Goal: Task Accomplishment & Management: Complete application form

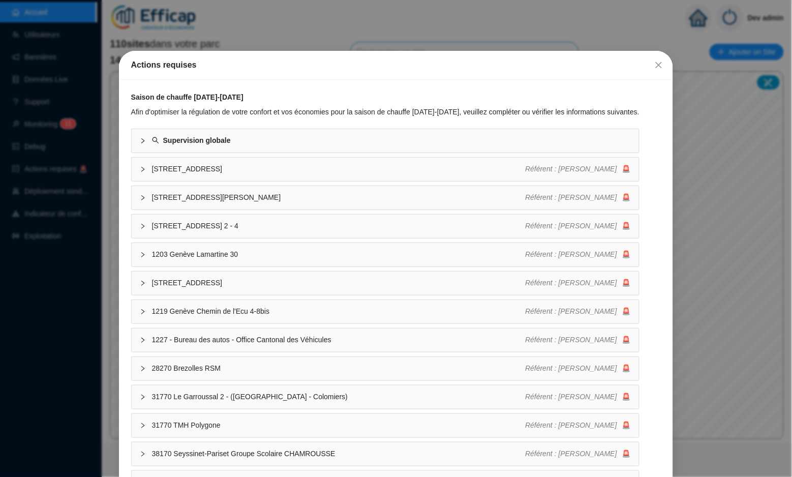
click at [669, 67] on div "Actions requises" at bounding box center [396, 65] width 555 height 29
click at [660, 67] on icon "close" at bounding box center [659, 65] width 8 height 8
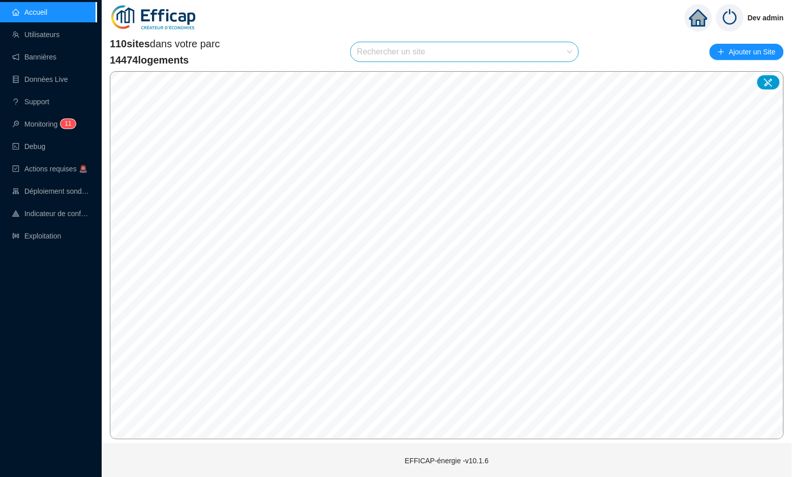
click at [438, 55] on input "search" at bounding box center [460, 51] width 206 height 19
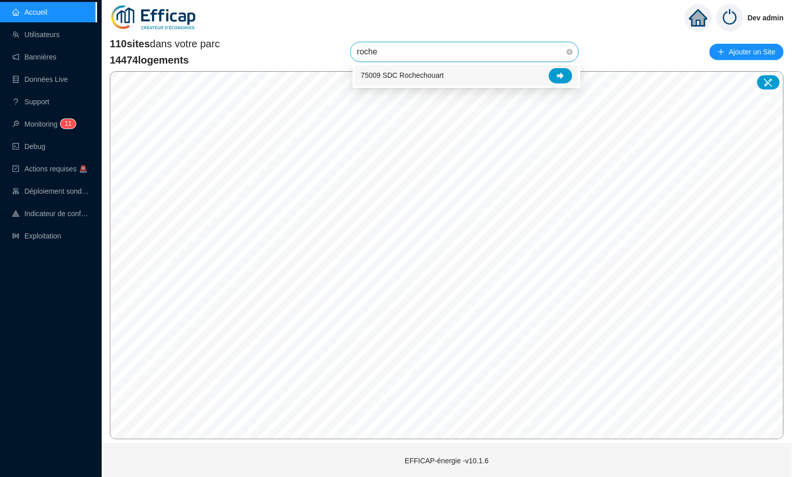
type input "rochec"
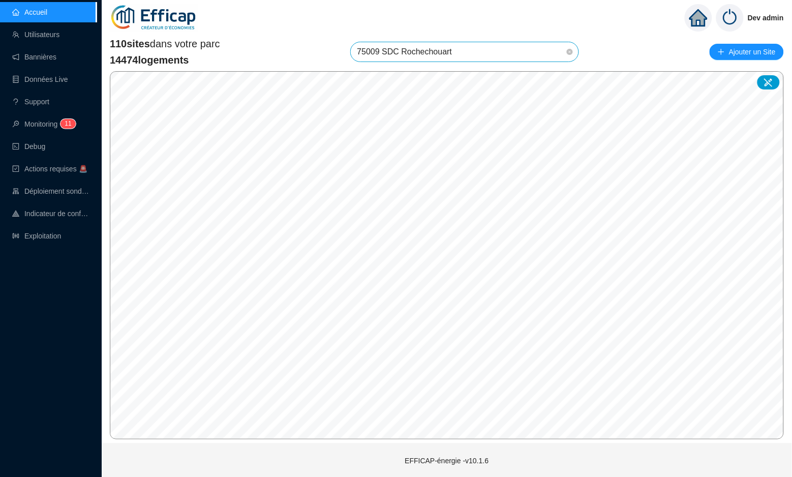
click at [483, 45] on span "75009 SDC Rochechouart" at bounding box center [465, 51] width 216 height 19
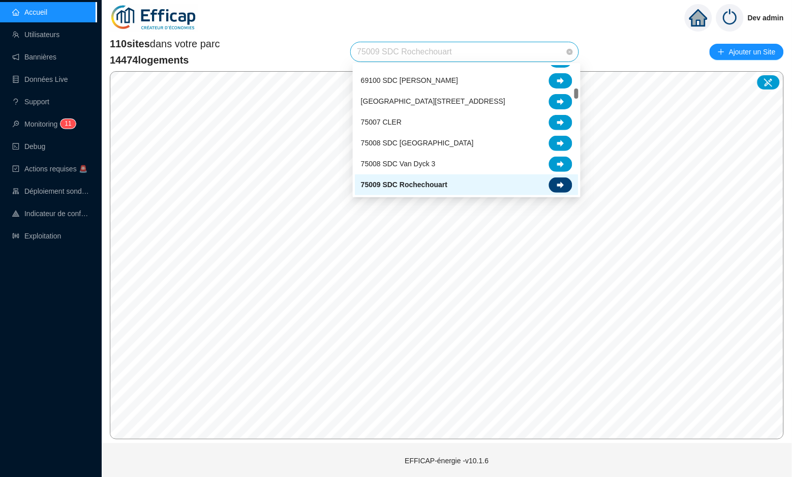
click at [561, 183] on icon at bounding box center [560, 184] width 7 height 7
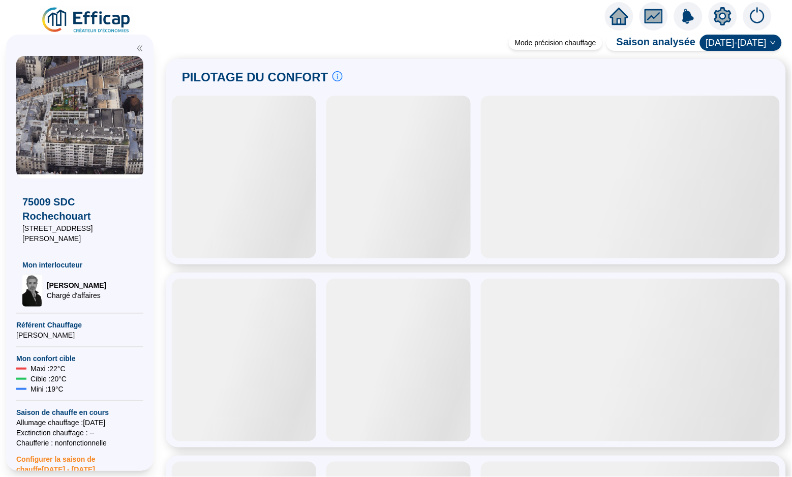
click at [726, 19] on icon "setting" at bounding box center [722, 16] width 17 height 16
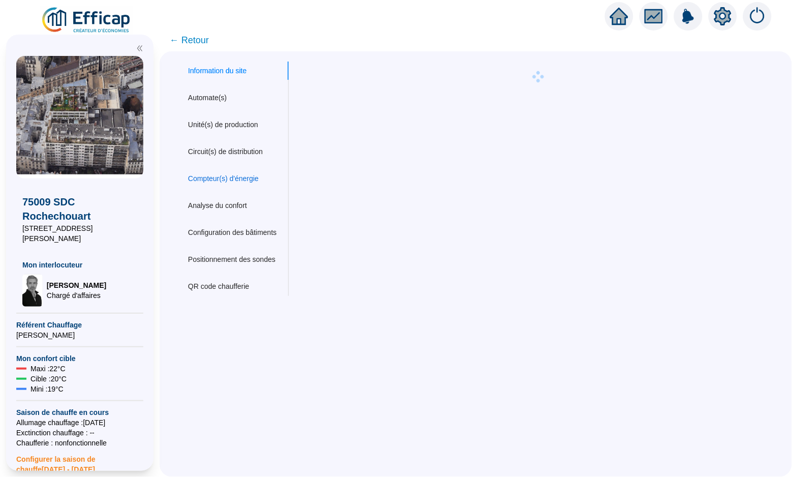
click at [235, 177] on div "Compteur(s) d'énergie" at bounding box center [223, 178] width 71 height 11
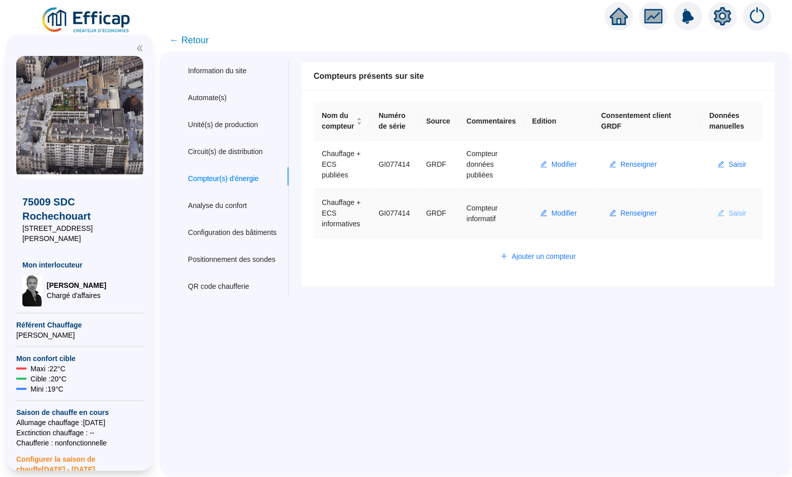
click at [730, 210] on span "Saisir" at bounding box center [738, 213] width 18 height 11
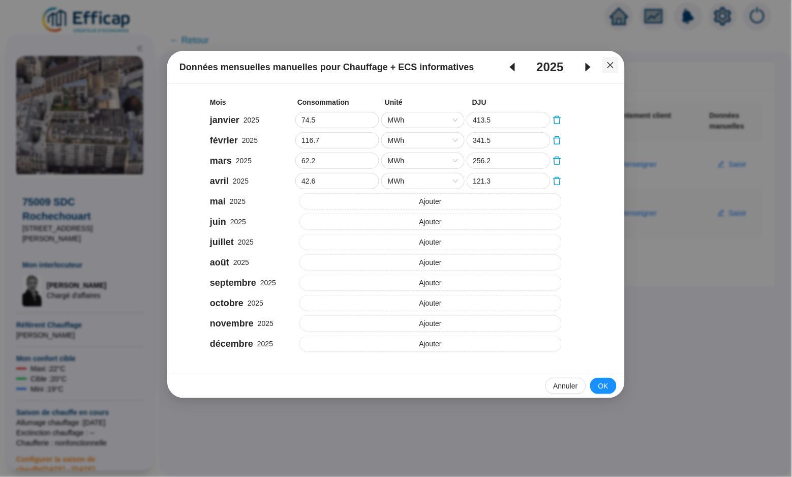
click at [609, 70] on button "Close" at bounding box center [610, 65] width 16 height 16
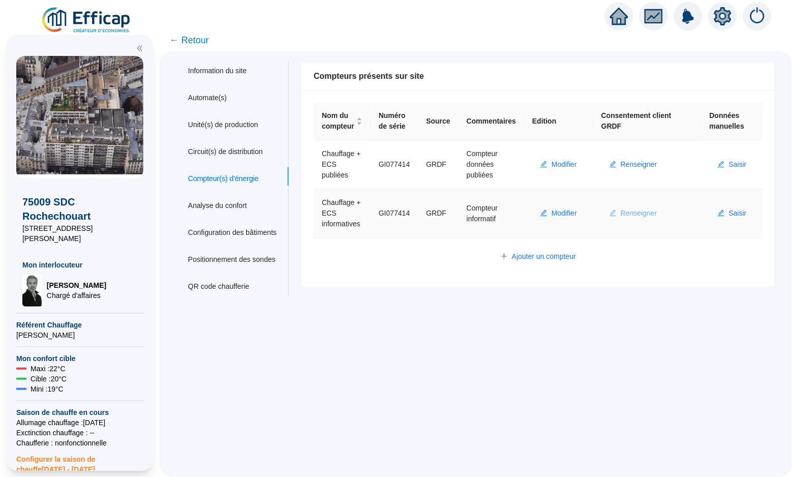
click at [653, 212] on span "Renseigner" at bounding box center [639, 213] width 37 height 11
type input "GI077414"
type input "75009"
type input "[EMAIL_ADDRESS][DOMAIN_NAME]"
type input "[PERSON_NAME]"
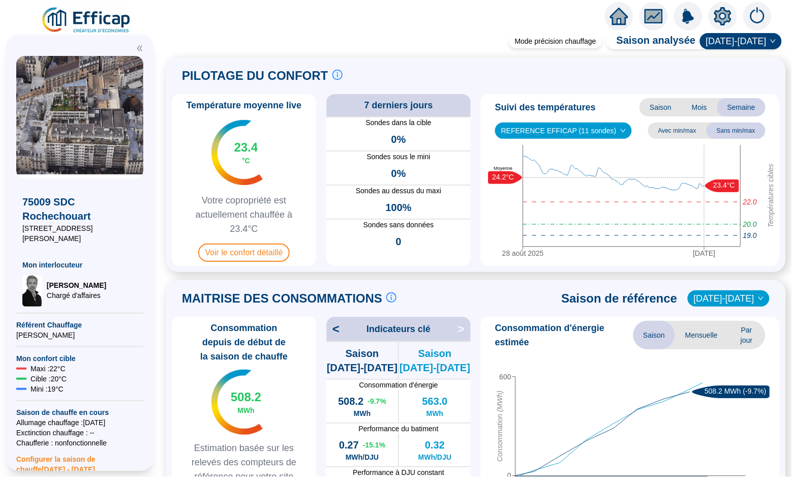
click at [716, 7] on icon "setting" at bounding box center [723, 16] width 18 height 18
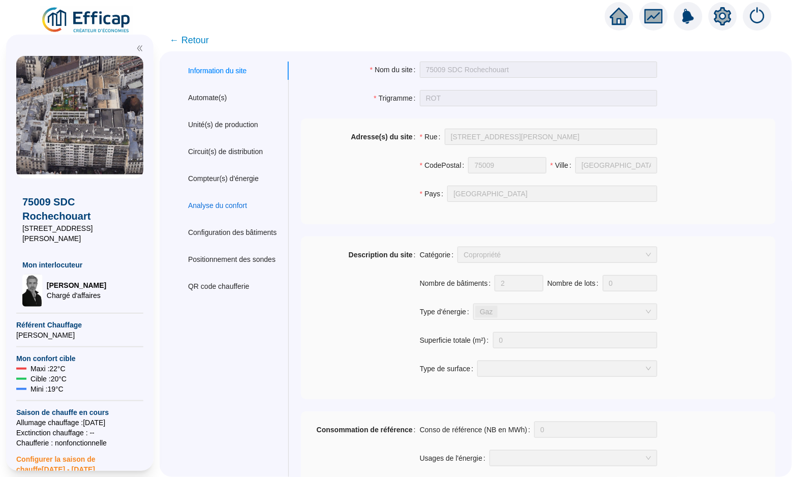
click at [211, 207] on div "Analyse du confort" at bounding box center [217, 205] width 59 height 11
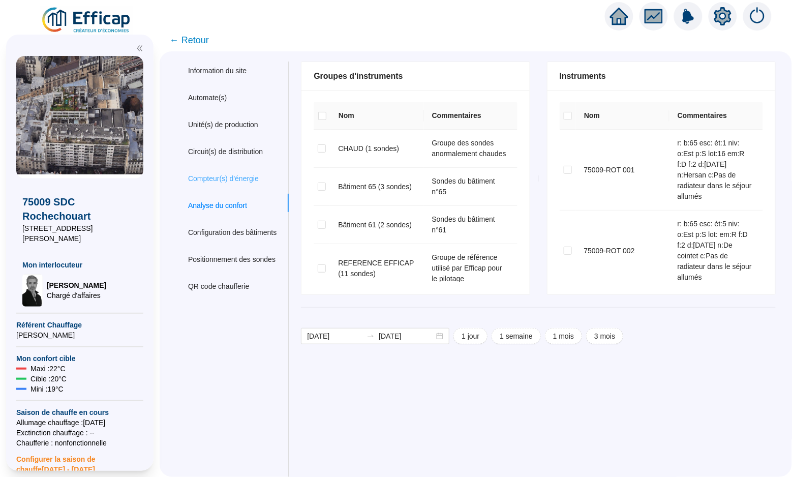
checkbox input "true"
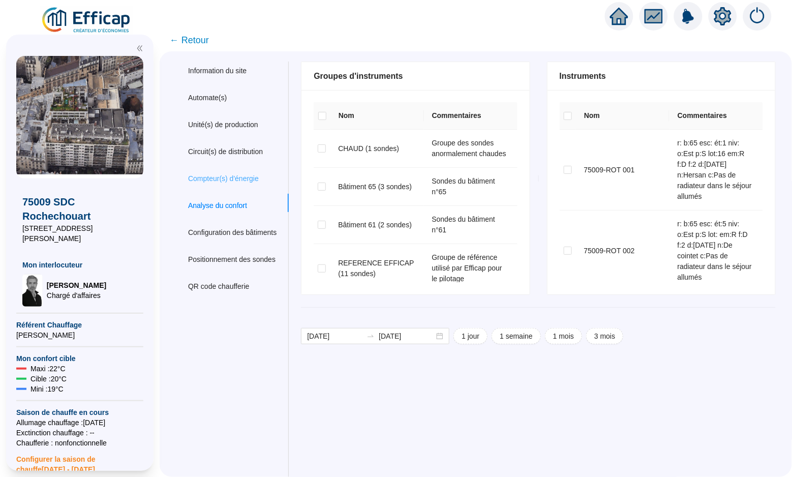
checkbox input "true"
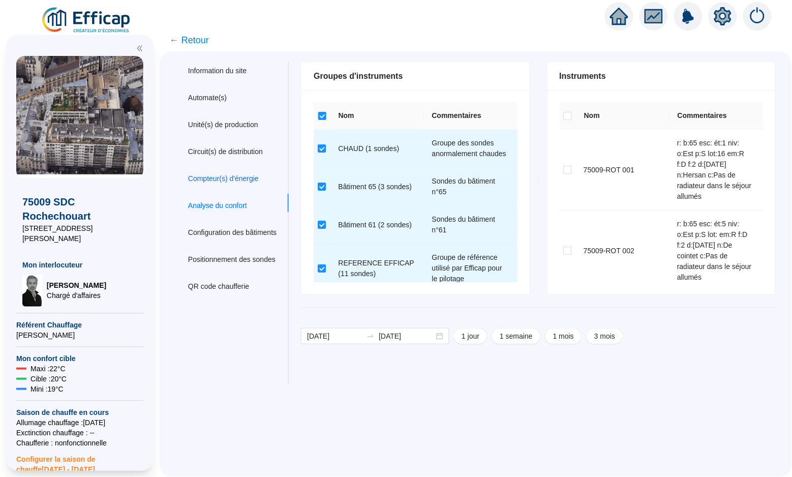
click at [214, 176] on div "Compteur(s) d'énergie" at bounding box center [223, 178] width 71 height 11
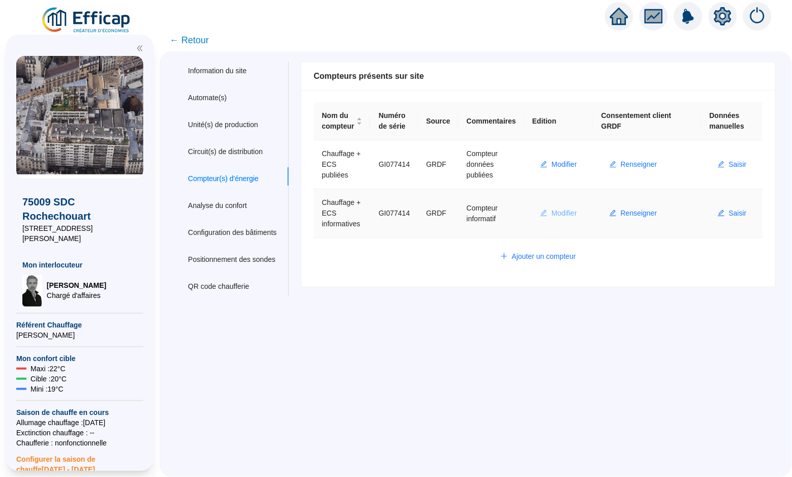
click at [577, 210] on span "Modifier" at bounding box center [564, 213] width 25 height 11
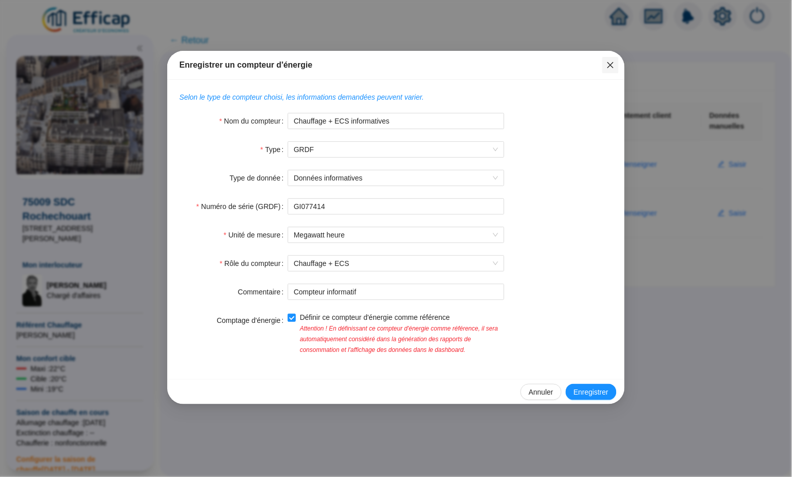
click at [611, 63] on icon "close" at bounding box center [611, 65] width 8 height 8
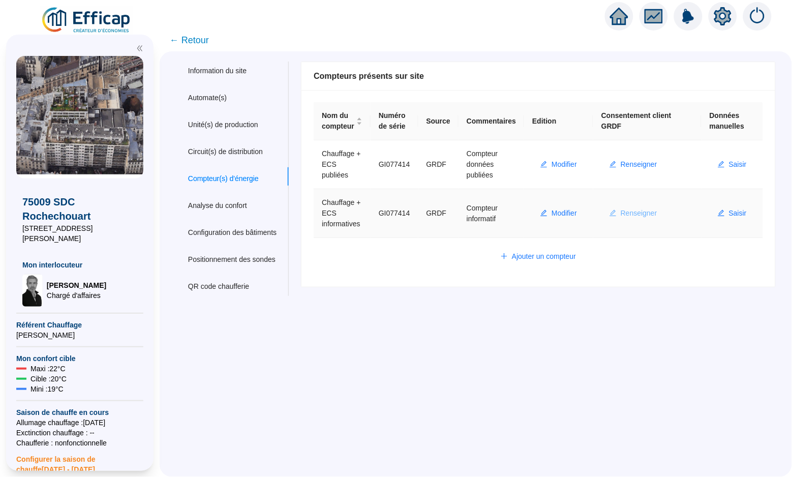
click at [646, 213] on span "Renseigner" at bounding box center [639, 213] width 37 height 11
type input "GI077414"
type input "75009"
type input "[EMAIL_ADDRESS][DOMAIN_NAME]"
type input "[PERSON_NAME]"
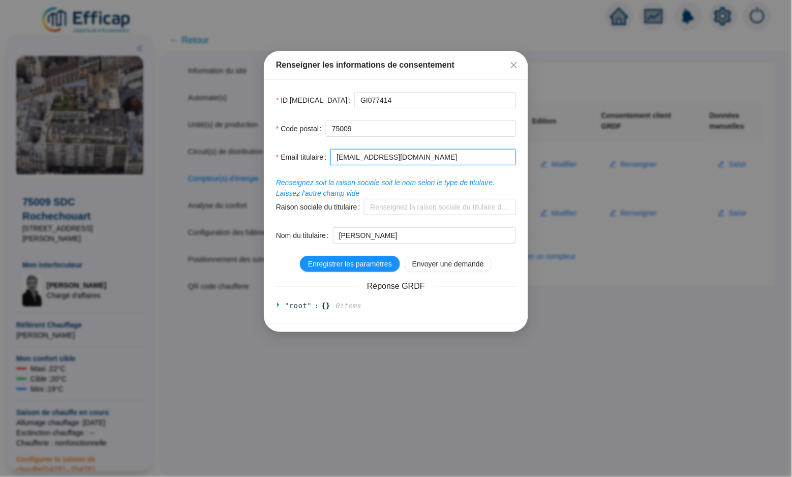
drag, startPoint x: 443, startPoint y: 152, endPoint x: 297, endPoint y: 152, distance: 146.4
paste input "[PERSON_NAME][EMAIL_ADDRESS][DOMAIN_NAME]"
type input "[PERSON_NAME][EMAIL_ADDRESS][DOMAIN_NAME]"
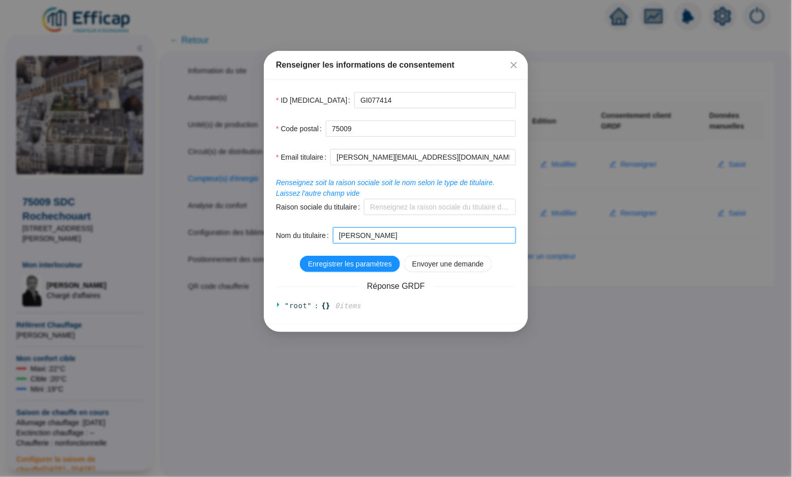
drag, startPoint x: 382, startPoint y: 238, endPoint x: 342, endPoint y: 238, distance: 40.7
type input "LEFEVRE"
click at [367, 181] on span "Renseignez soit la raison sociale soit le nom selon le type de titulaire. Laiss…" at bounding box center [385, 187] width 219 height 19
click at [357, 263] on span "Enregistrer les paramètres" at bounding box center [350, 264] width 84 height 11
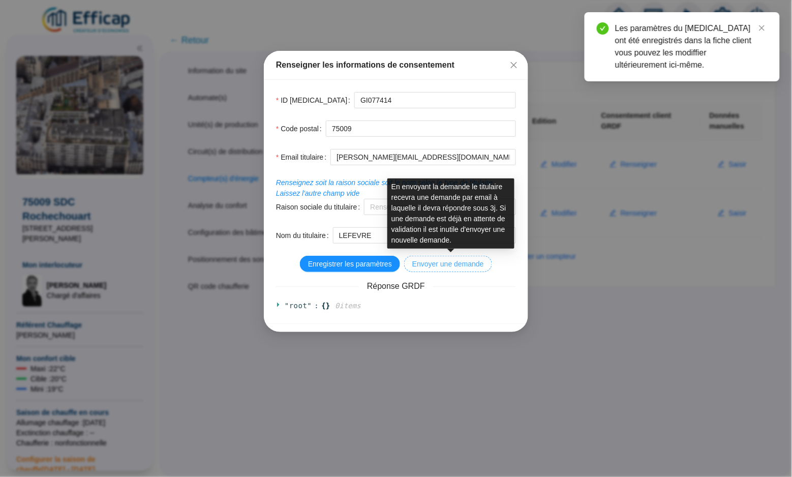
click at [437, 263] on span "Envoyer une demande" at bounding box center [448, 264] width 72 height 11
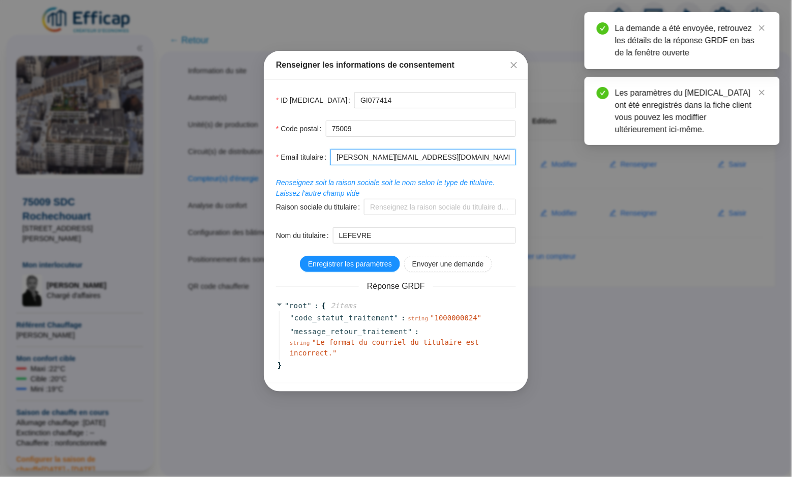
click at [408, 160] on input "[PERSON_NAME][EMAIL_ADDRESS][DOMAIN_NAME]" at bounding box center [423, 157] width 186 height 16
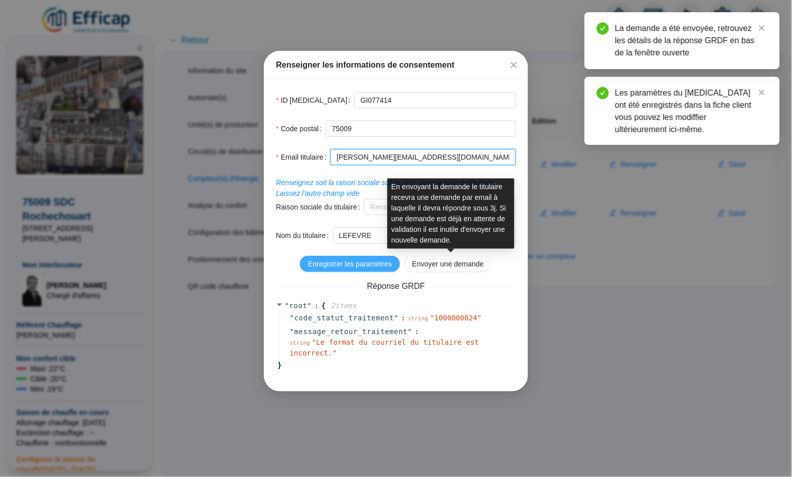
type input "[PERSON_NAME][EMAIL_ADDRESS][DOMAIN_NAME]"
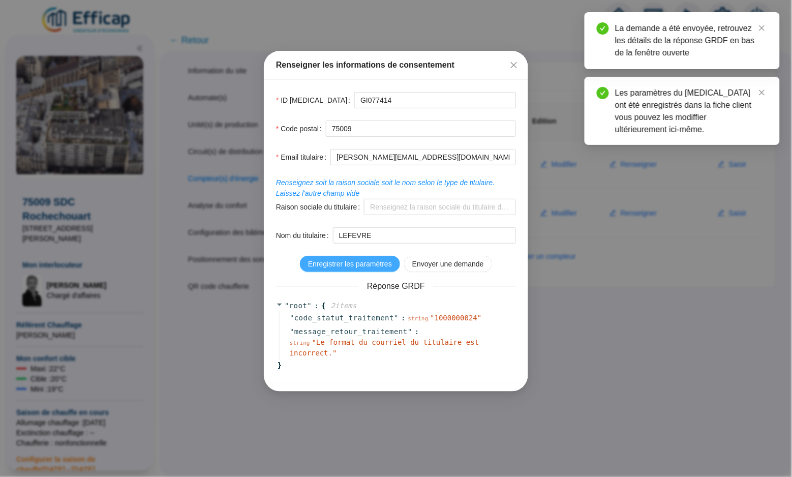
click at [367, 259] on span "Enregistrer les paramètres" at bounding box center [350, 264] width 84 height 11
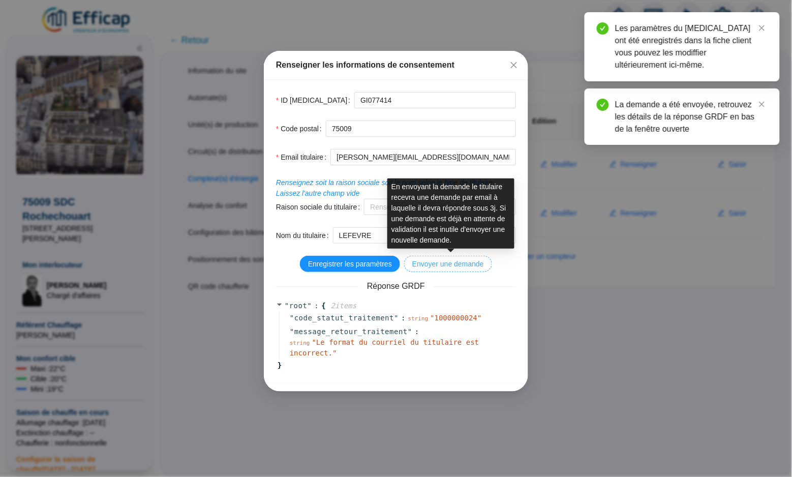
click at [456, 262] on span "Envoyer une demande" at bounding box center [448, 264] width 72 height 11
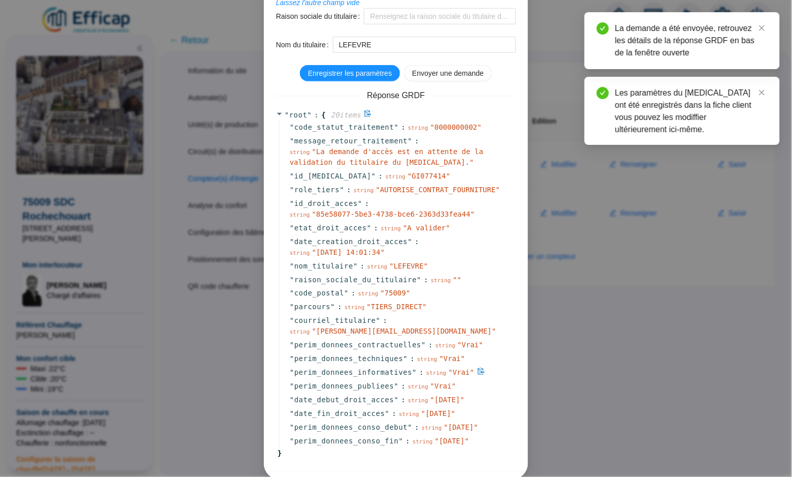
scroll to position [180, 0]
